Goal: Check status: Check status

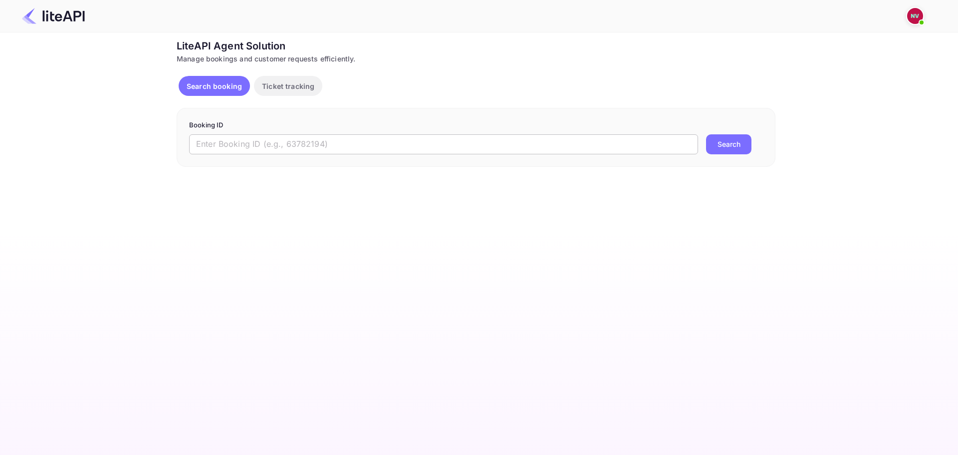
click at [284, 135] on input "text" at bounding box center [443, 144] width 509 height 20
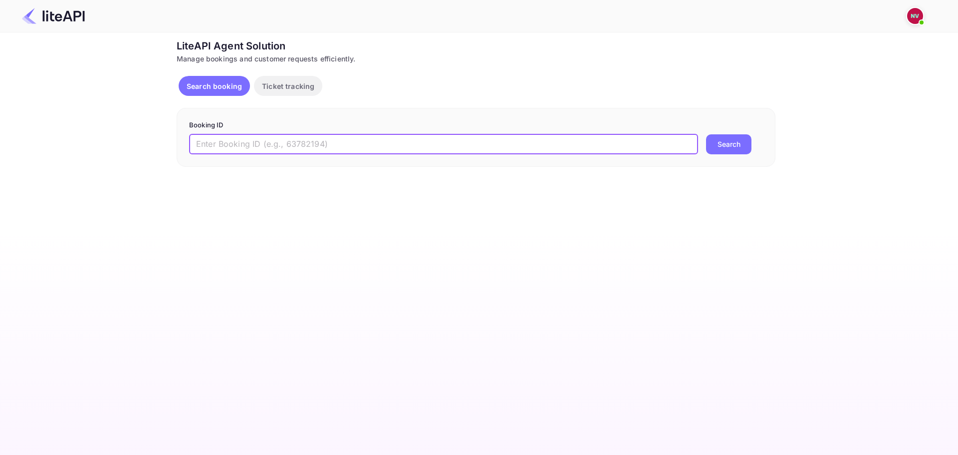
paste input "UrBuxwHbi"
type input "UrBuxwHbi"
click at [706, 134] on button "Search" at bounding box center [728, 144] width 45 height 20
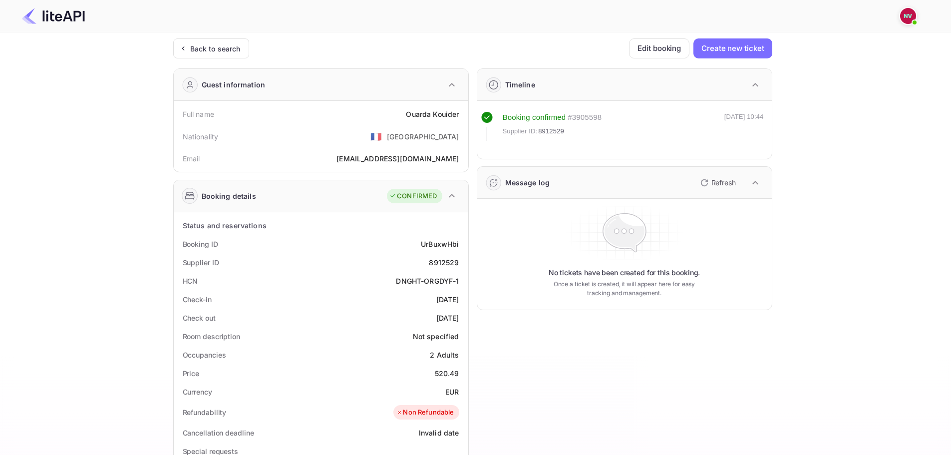
click at [442, 263] on div "8912529" at bounding box center [444, 262] width 30 height 10
copy div "8912529"
click at [452, 261] on div "8912529" at bounding box center [444, 262] width 30 height 10
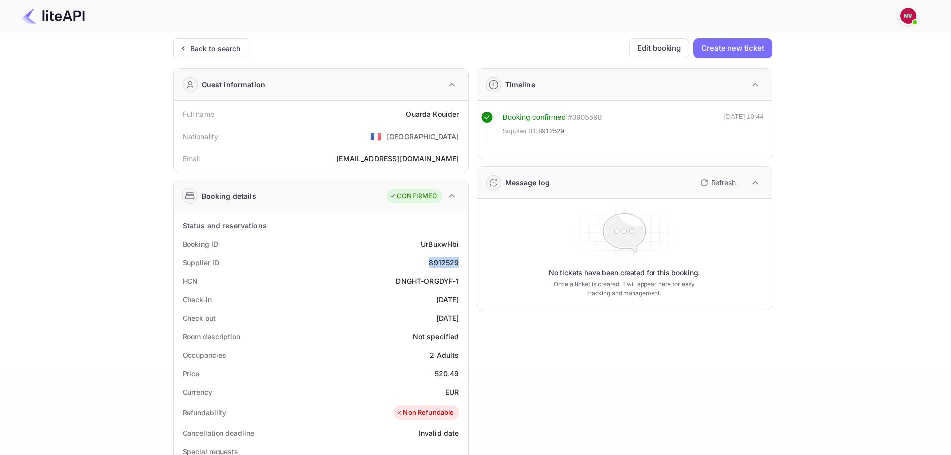
copy div "8912529"
